Goal: Transaction & Acquisition: Purchase product/service

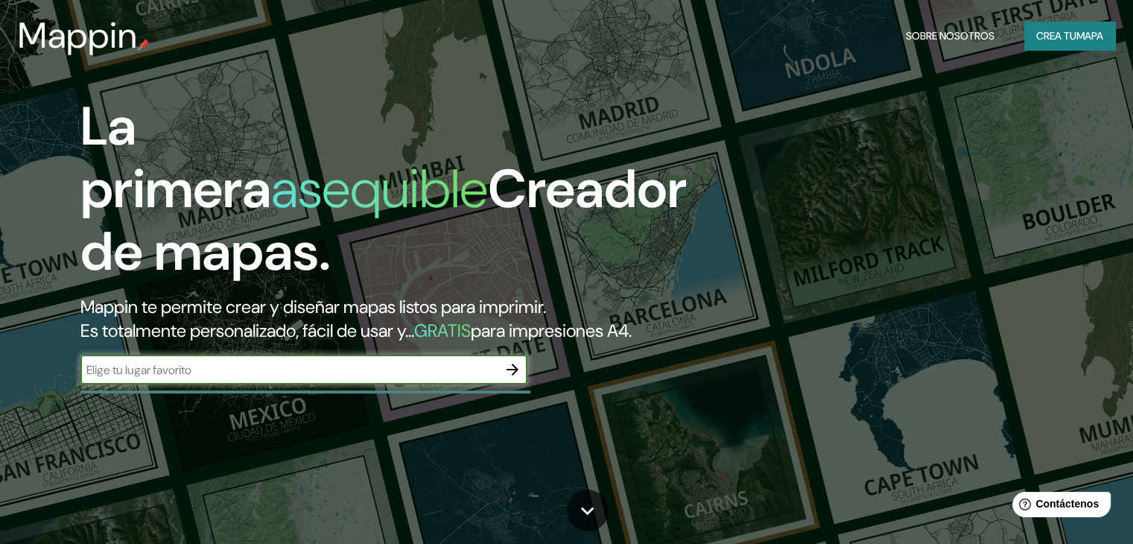
click at [456, 378] on input "text" at bounding box center [288, 369] width 417 height 17
type input "xoxhimilco"
click at [1062, 35] on font "Crea tu" at bounding box center [1056, 35] width 40 height 13
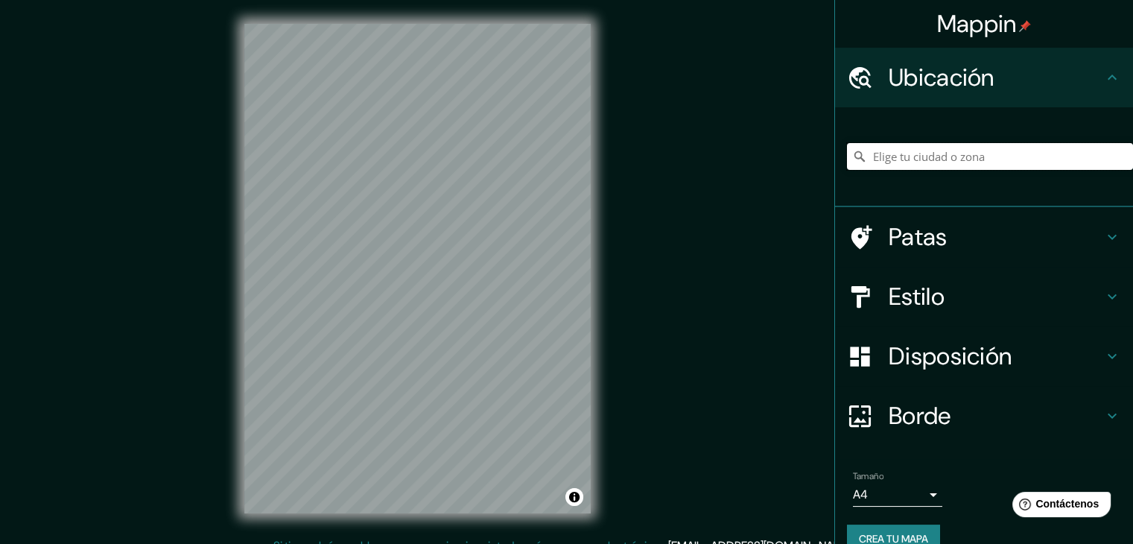
click at [927, 152] on input "Elige tu ciudad o zona" at bounding box center [990, 156] width 286 height 27
click at [889, 158] on input "Elige tu ciudad o zona" at bounding box center [990, 156] width 286 height 27
paste input "C. [STREET_ADDRESS]"
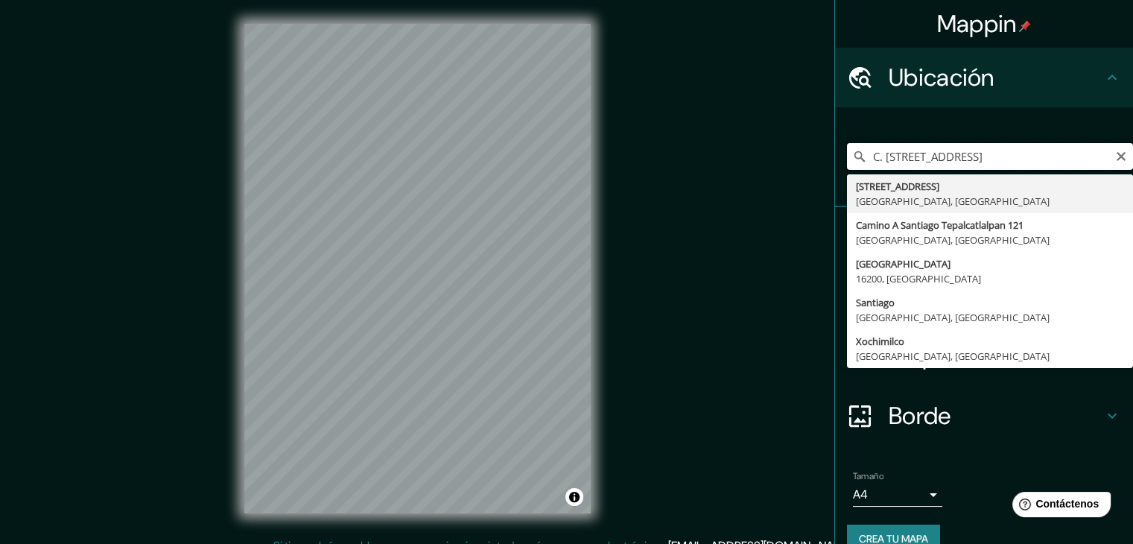
scroll to position [0, 187]
type input "[STREET_ADDRESS]"
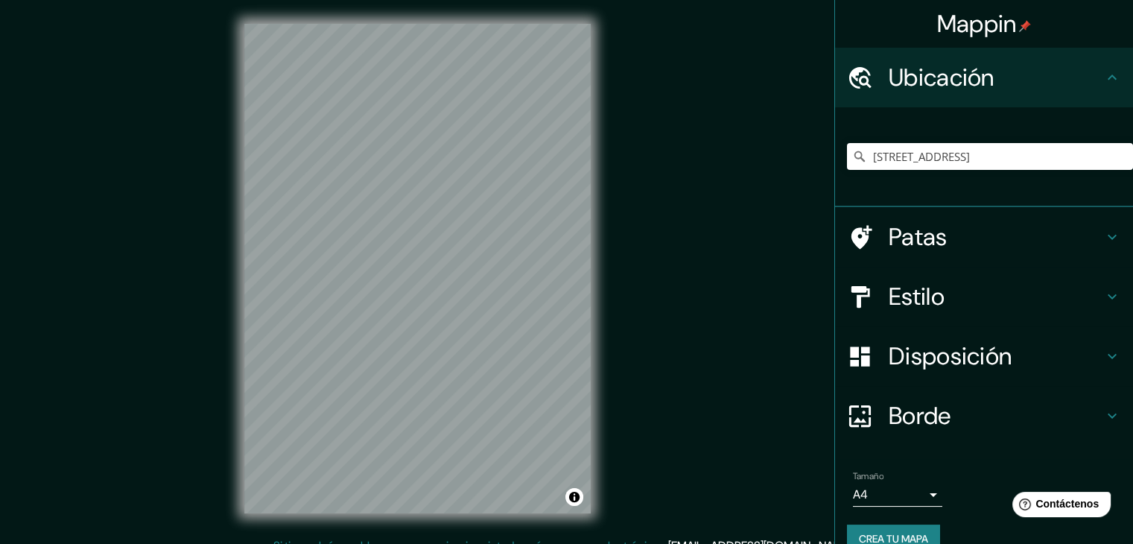
click at [953, 295] on h4 "Estilo" at bounding box center [995, 296] width 214 height 30
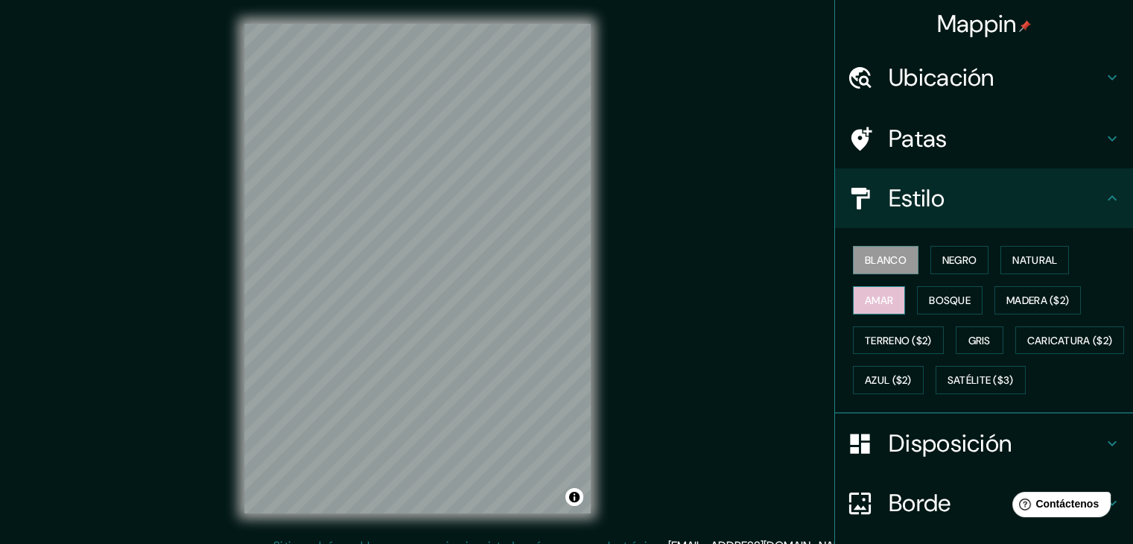
click at [876, 309] on button "Amar" at bounding box center [879, 300] width 52 height 28
